Goal: Task Accomplishment & Management: Use online tool/utility

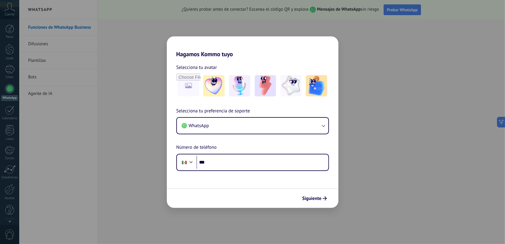
click at [336, 31] on div "Hagamos Kommo tuyo Selecciona tu avatar Selecciona tu preferencia de soporte Wh…" at bounding box center [252, 122] width 505 height 244
click at [298, 40] on h2 "Hagamos Kommo tuyo" at bounding box center [253, 46] width 172 height 21
click at [368, 197] on div "Hagamos Kommo tuyo Selecciona tu avatar Selecciona tu preferencia de soporte Wh…" at bounding box center [252, 122] width 505 height 244
click at [9, 190] on div "Hagamos Kommo tuyo Selecciona tu avatar Selecciona tu preferencia de soporte Wh…" at bounding box center [252, 122] width 505 height 244
click at [227, 129] on button "WhatsApp" at bounding box center [252, 126] width 151 height 16
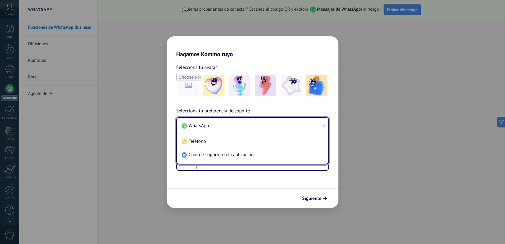
click at [227, 129] on li "WhatsApp" at bounding box center [251, 125] width 144 height 13
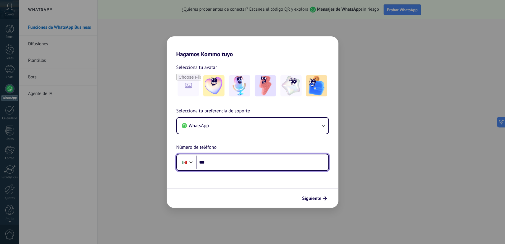
click at [227, 165] on input "***" at bounding box center [262, 163] width 132 height 14
type input "**********"
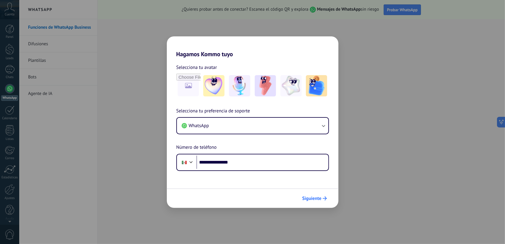
click at [314, 200] on span "Siguiente" at bounding box center [311, 198] width 19 height 4
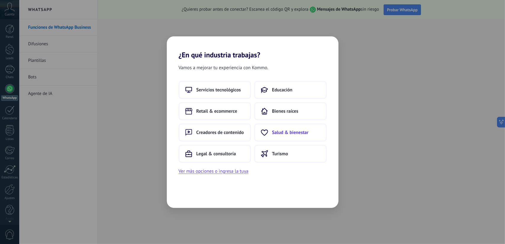
click at [297, 130] on span "Salud & bienestar" at bounding box center [290, 133] width 36 height 6
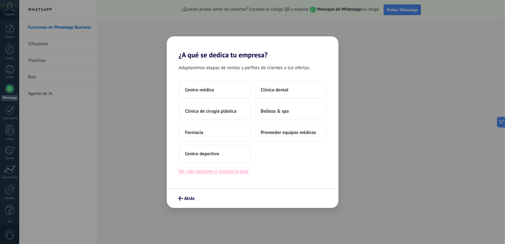
click at [234, 168] on button "Ver más opciones o ingresa la tuya" at bounding box center [214, 171] width 70 height 8
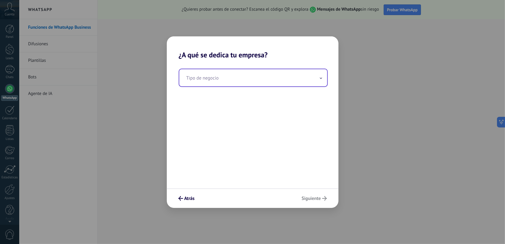
click at [233, 85] on input "text" at bounding box center [253, 77] width 148 height 17
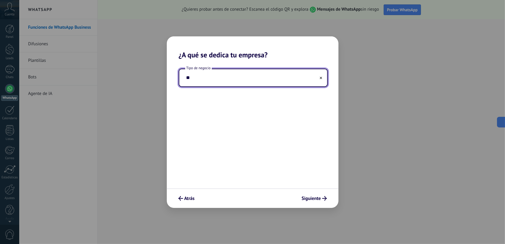
type input "*"
type input "**********"
click at [317, 199] on span "Siguiente" at bounding box center [311, 198] width 19 height 4
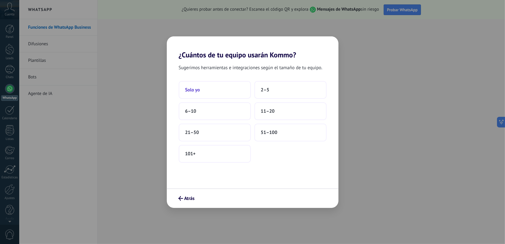
click at [218, 92] on button "Solo yo" at bounding box center [215, 90] width 72 height 18
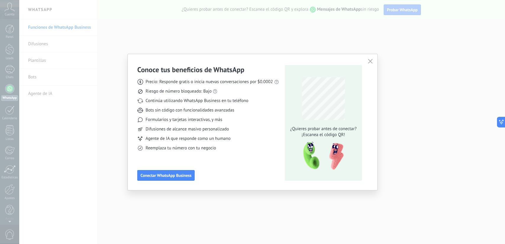
click at [370, 61] on use "button" at bounding box center [370, 61] width 4 height 4
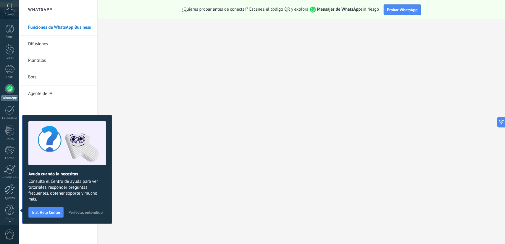
click at [16, 191] on link "Ajustes" at bounding box center [9, 192] width 19 height 16
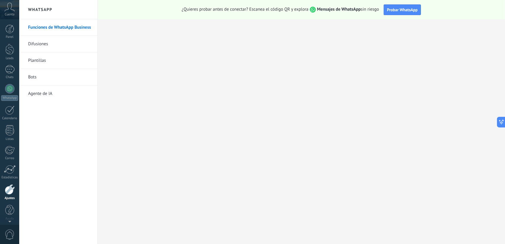
scroll to position [1, 0]
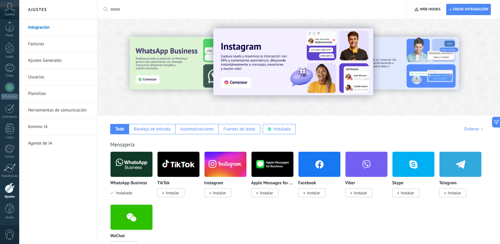
click at [46, 27] on link "Integración" at bounding box center [59, 27] width 63 height 17
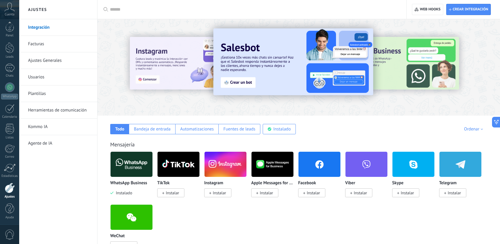
click at [133, 167] on img at bounding box center [132, 164] width 42 height 29
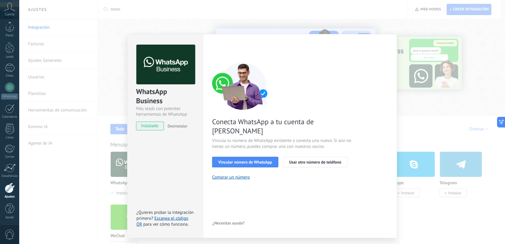
click at [377, 17] on div "WhatsApp Business Más leads con potentes herramientas de WhatsApp instalado Des…" at bounding box center [262, 122] width 486 height 244
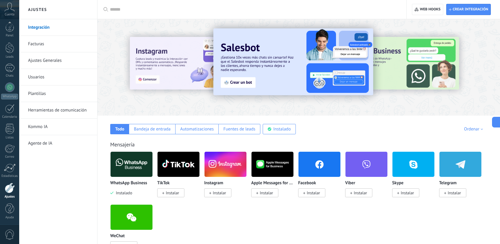
click at [130, 161] on img at bounding box center [132, 164] width 42 height 29
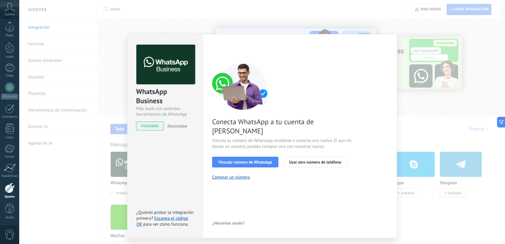
click at [151, 127] on span "instalado" at bounding box center [149, 126] width 27 height 9
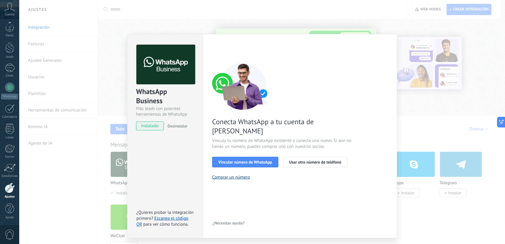
click at [236, 175] on button "Comprar un número" at bounding box center [231, 178] width 38 height 6
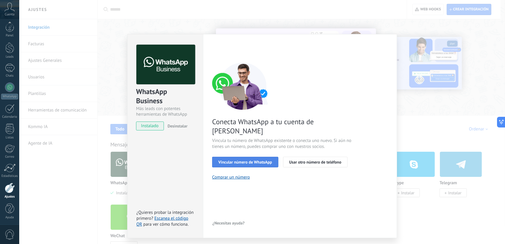
click at [248, 160] on span "Vincular número de WhatsApp" at bounding box center [245, 162] width 54 height 4
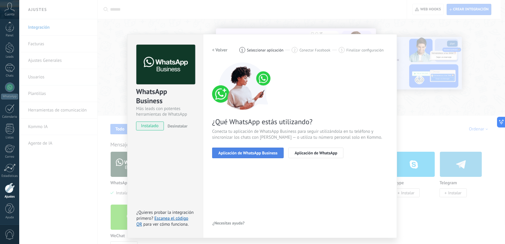
click at [247, 151] on span "Aplicación de WhatsApp Business" at bounding box center [247, 153] width 59 height 4
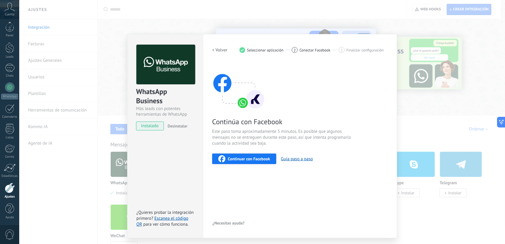
click at [247, 161] on div "Continuar con Facebook" at bounding box center [244, 158] width 52 height 7
